Goal: Information Seeking & Learning: Learn about a topic

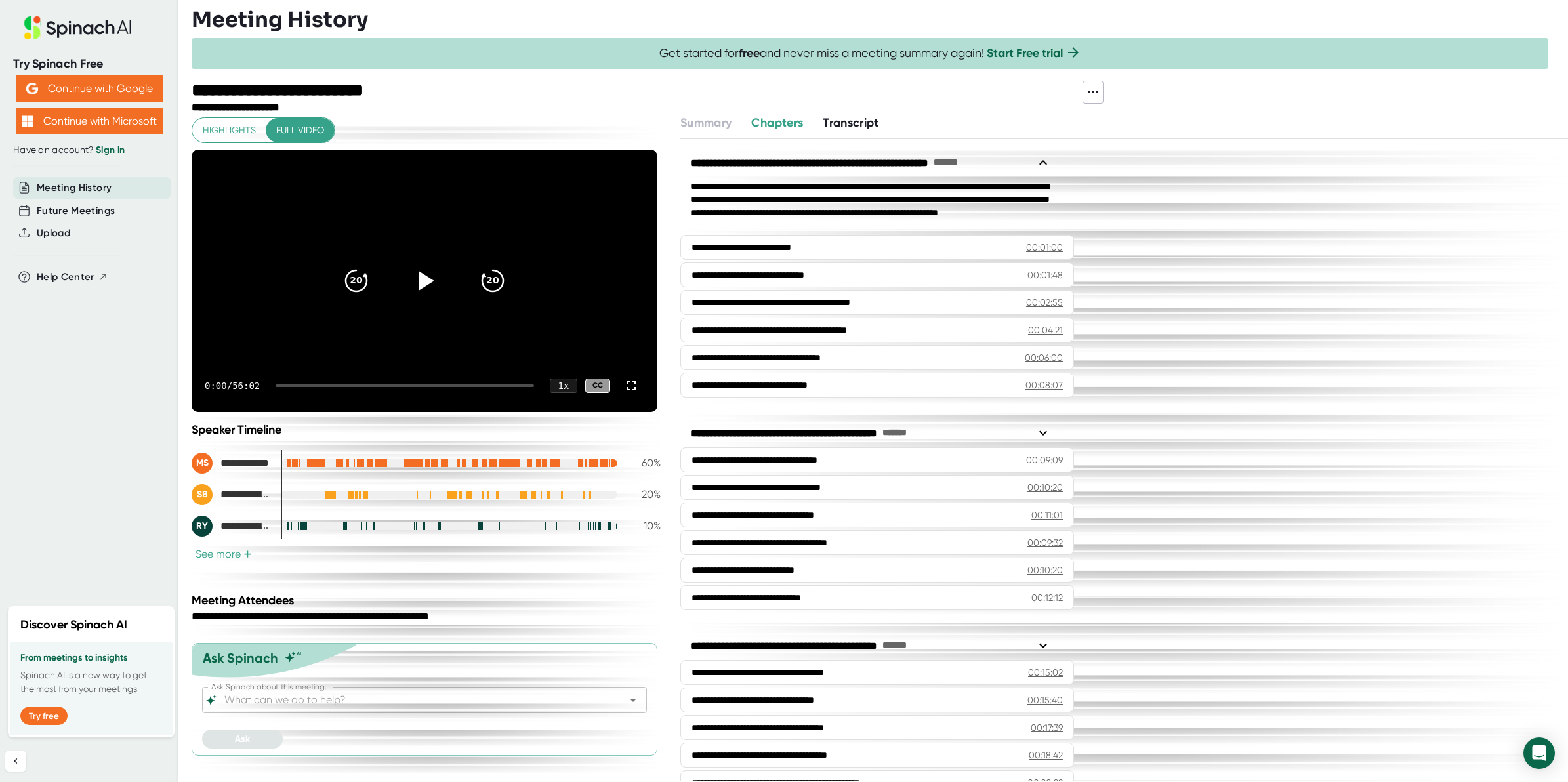
click at [414, 278] on icon at bounding box center [425, 281] width 33 height 33
click at [225, 123] on span "Highlights" at bounding box center [228, 130] width 53 height 17
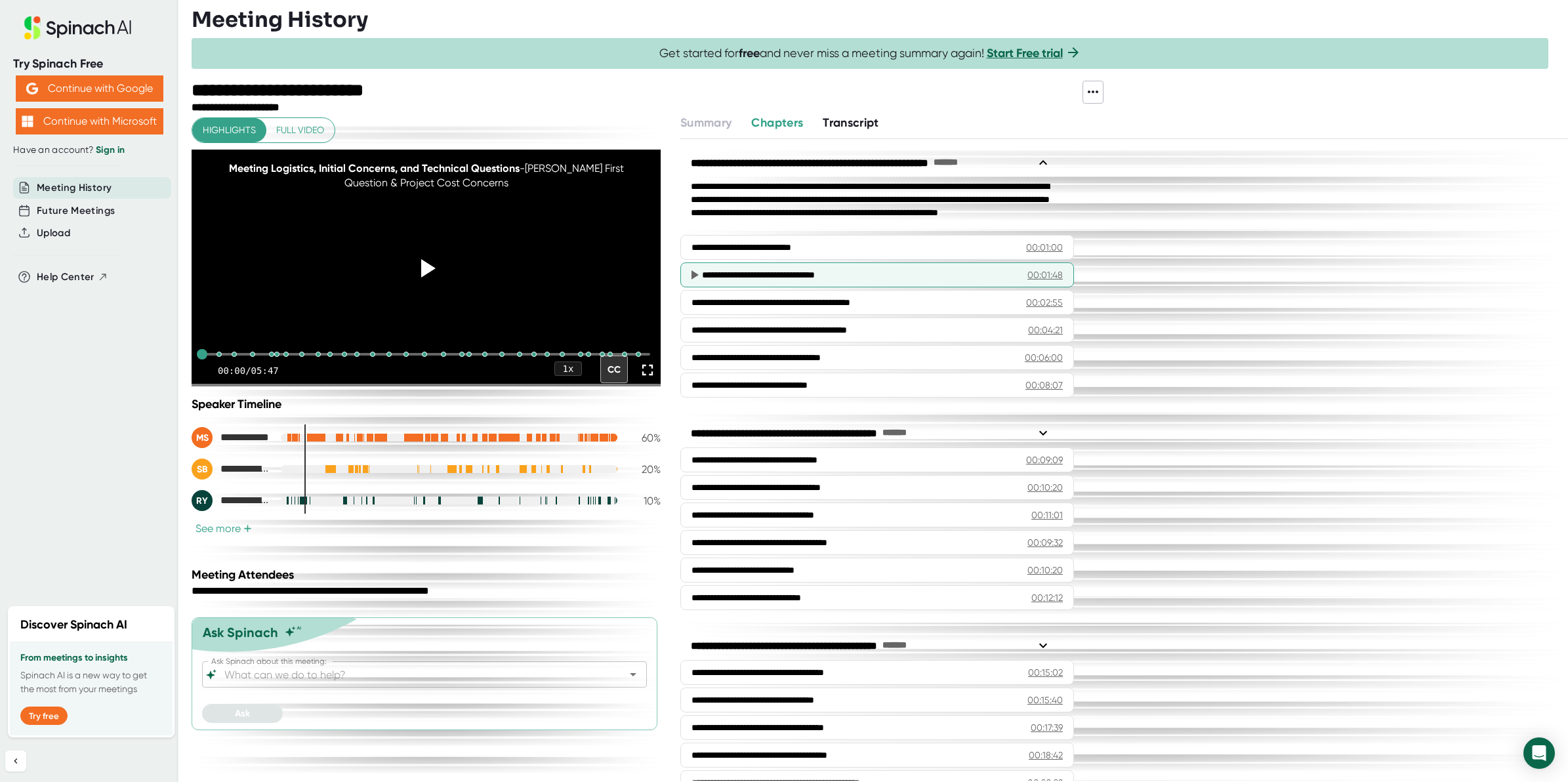
click at [725, 269] on div "**********" at bounding box center [854, 275] width 303 height 13
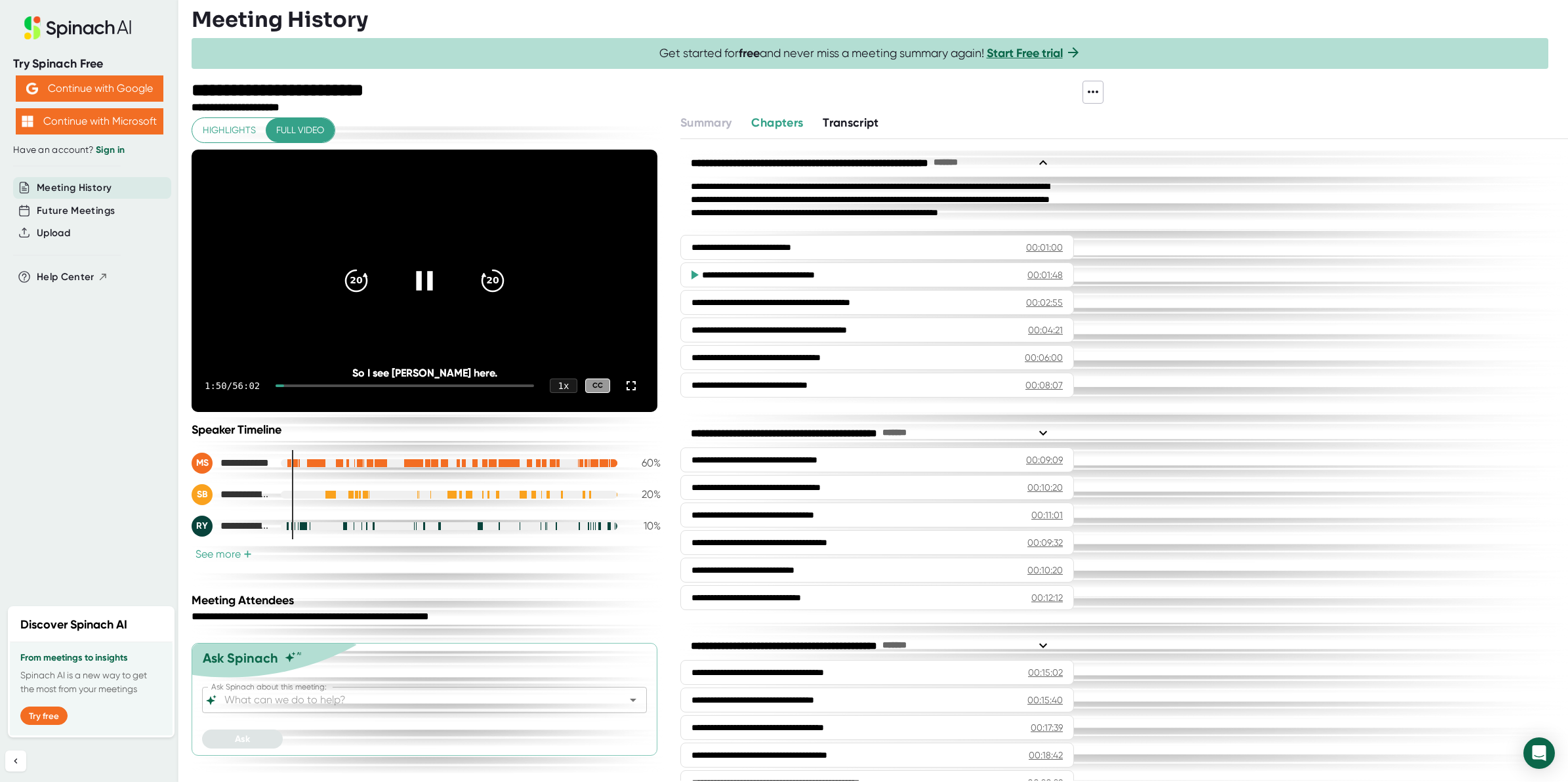
click at [426, 276] on icon at bounding box center [425, 281] width 33 height 33
click at [432, 277] on icon at bounding box center [425, 281] width 33 height 33
click at [430, 274] on icon at bounding box center [424, 281] width 17 height 19
